Goal: Check status: Check status

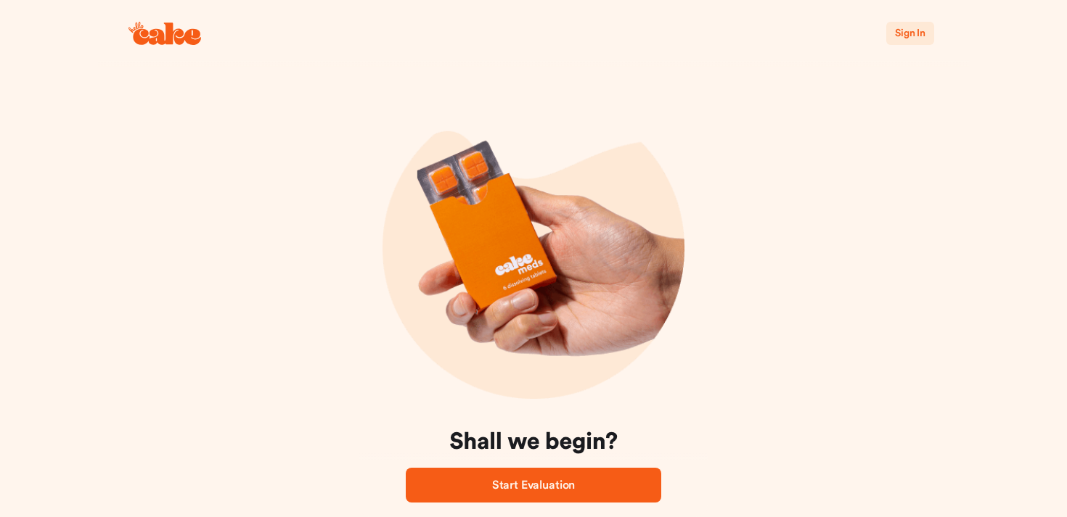
click at [918, 30] on span "Sign In" at bounding box center [910, 33] width 30 height 10
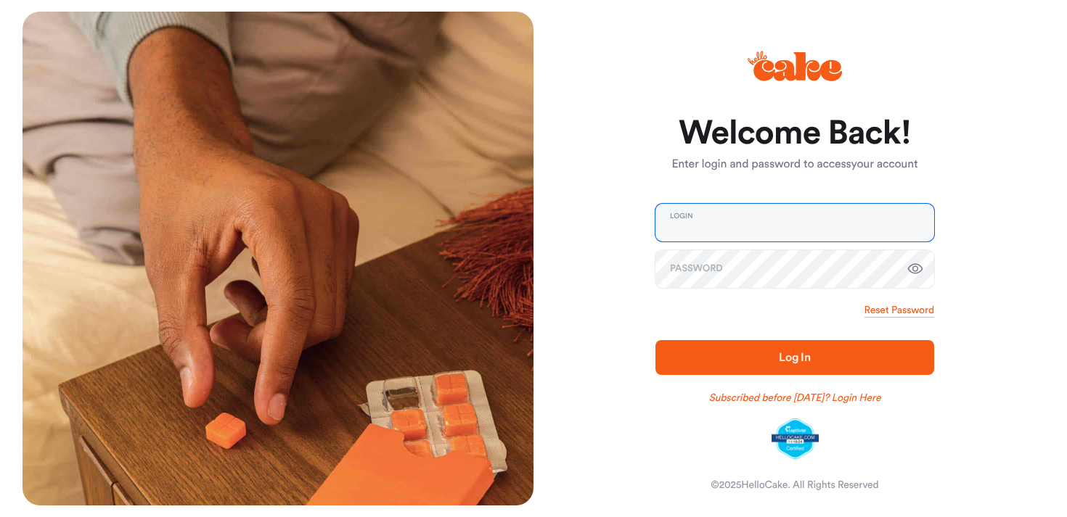
type input "**********"
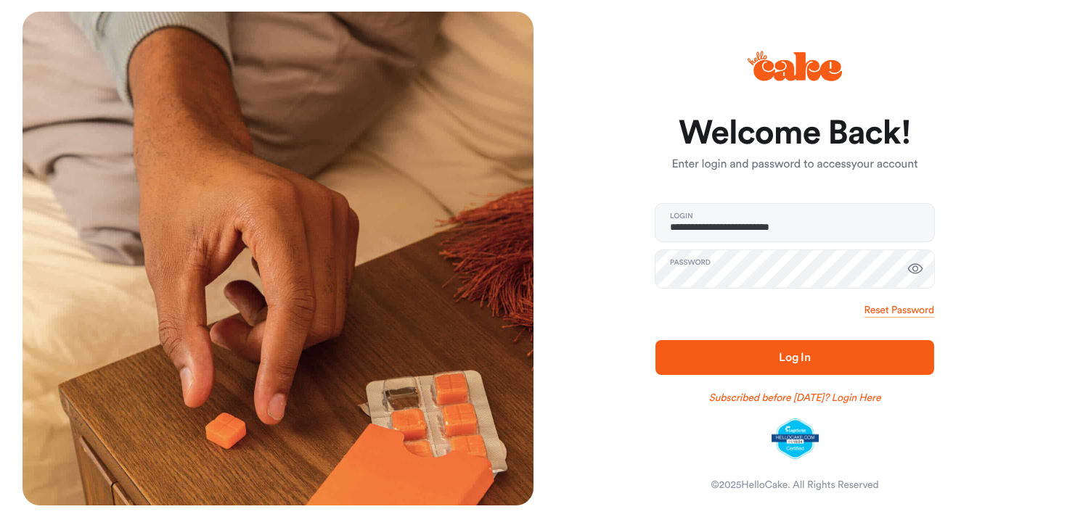
click at [788, 363] on span "Log In" at bounding box center [795, 358] width 32 height 12
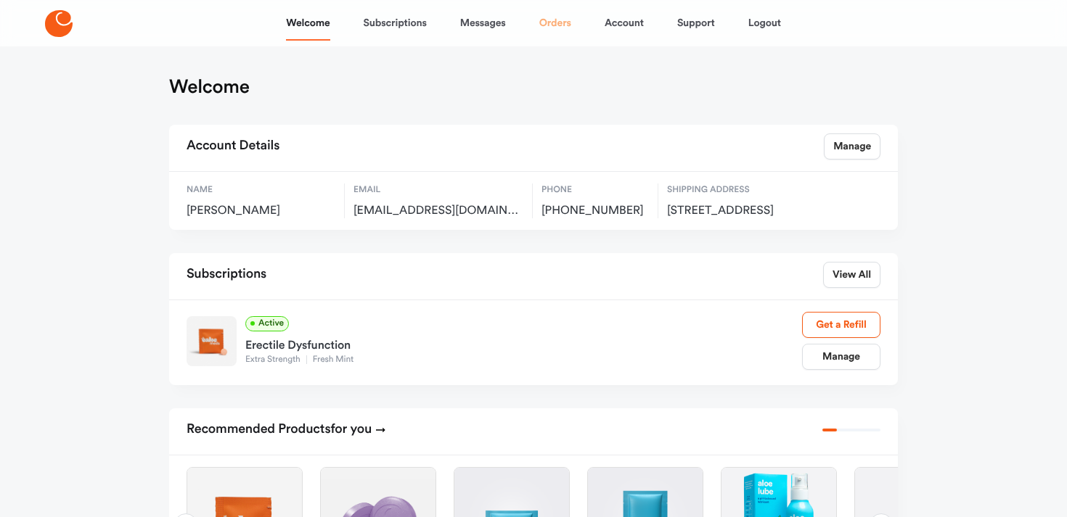
click at [565, 21] on link "Orders" at bounding box center [555, 23] width 32 height 35
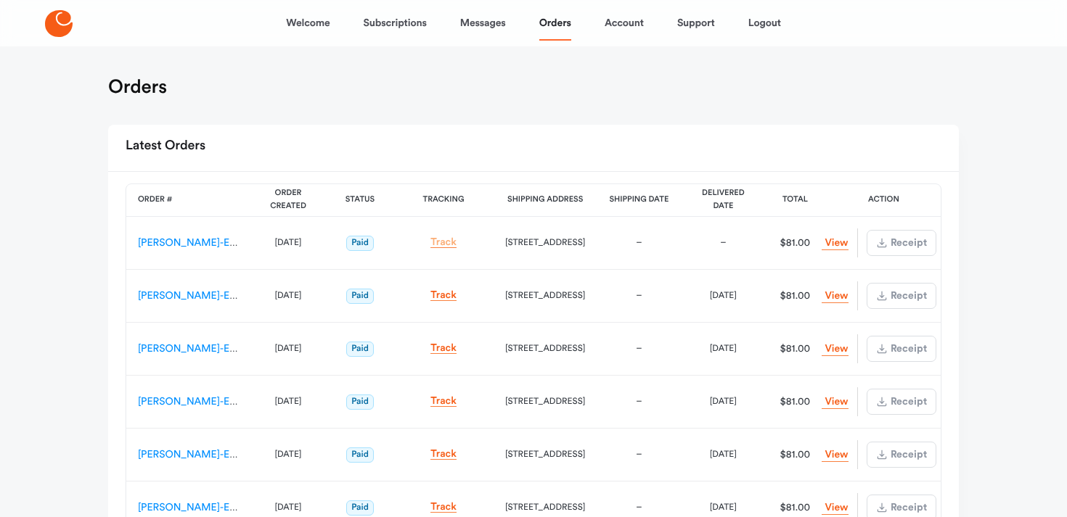
click at [443, 240] on link "Track" at bounding box center [443, 242] width 26 height 11
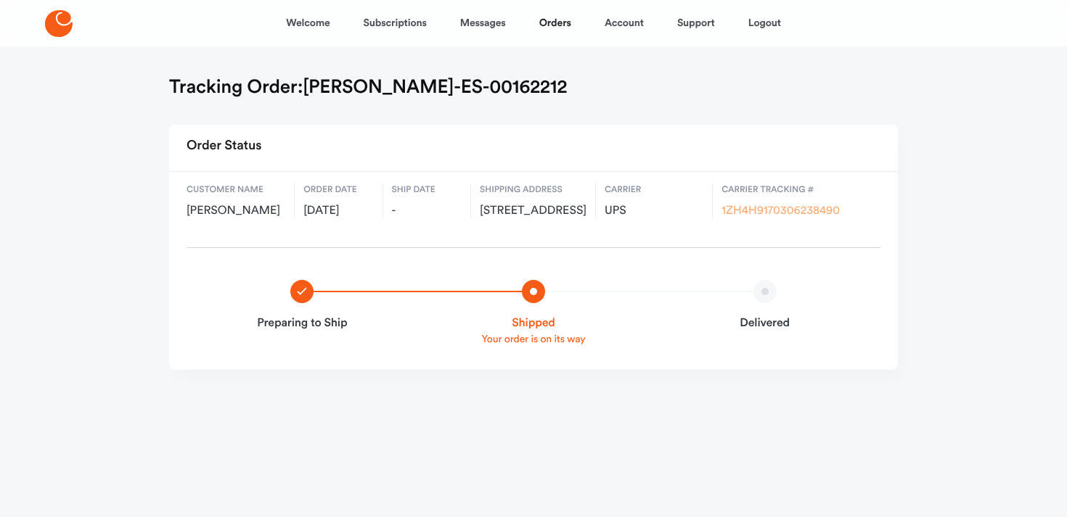
click at [746, 208] on link "1ZH4H9170306238490" at bounding box center [780, 211] width 118 height 12
